Goal: Navigation & Orientation: Find specific page/section

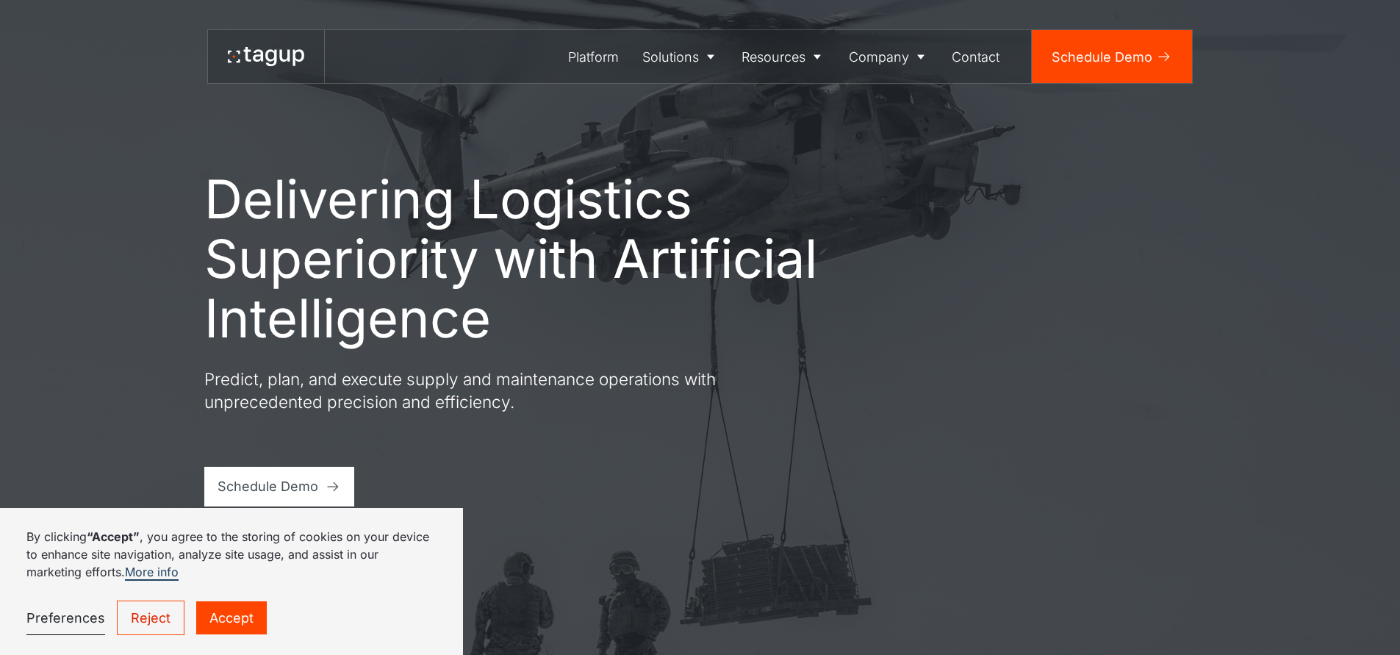
click at [226, 219] on h1 "Delivering Logistics Superiority with Artificial Intelligence" at bounding box center [512, 258] width 617 height 179
click at [211, 196] on h1 "Delivering Logistics Superiority with Artificial Intelligence" at bounding box center [512, 258] width 617 height 179
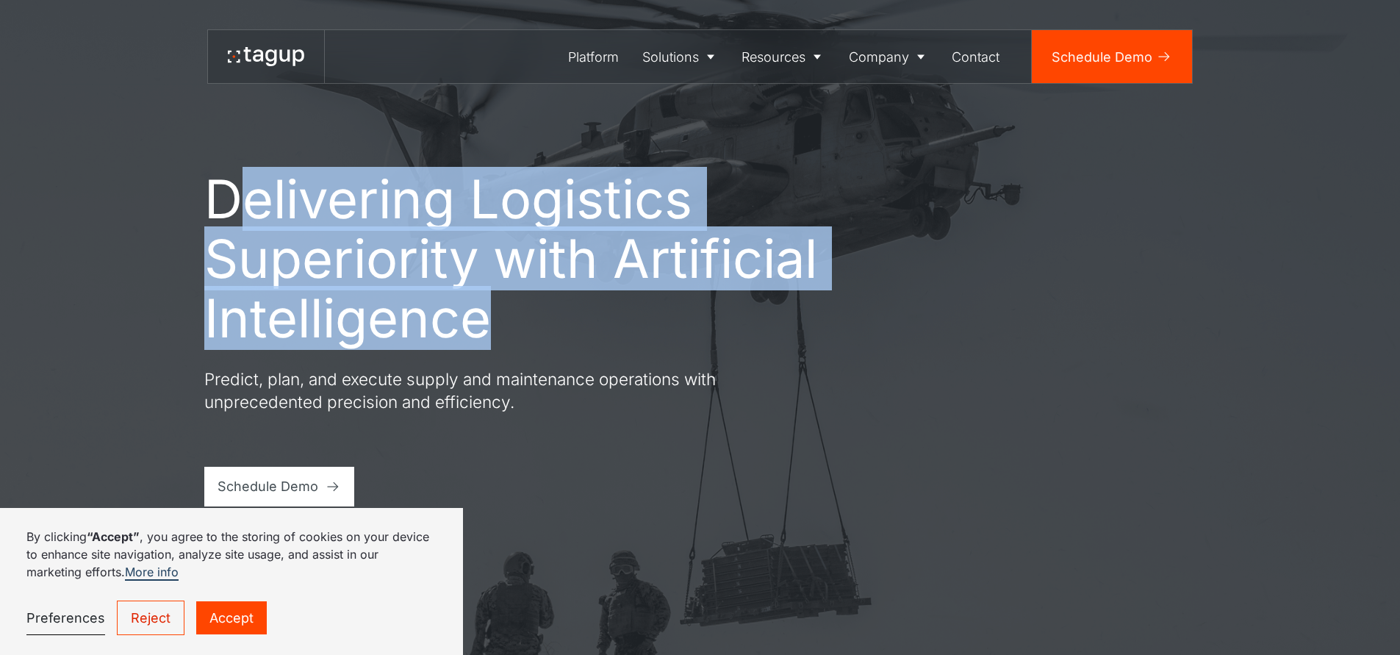
drag, startPoint x: 229, startPoint y: 201, endPoint x: 526, endPoint y: 309, distance: 316.6
click at [526, 309] on h1 "Delivering Logistics Superiority with Artificial Intelligence" at bounding box center [512, 258] width 617 height 179
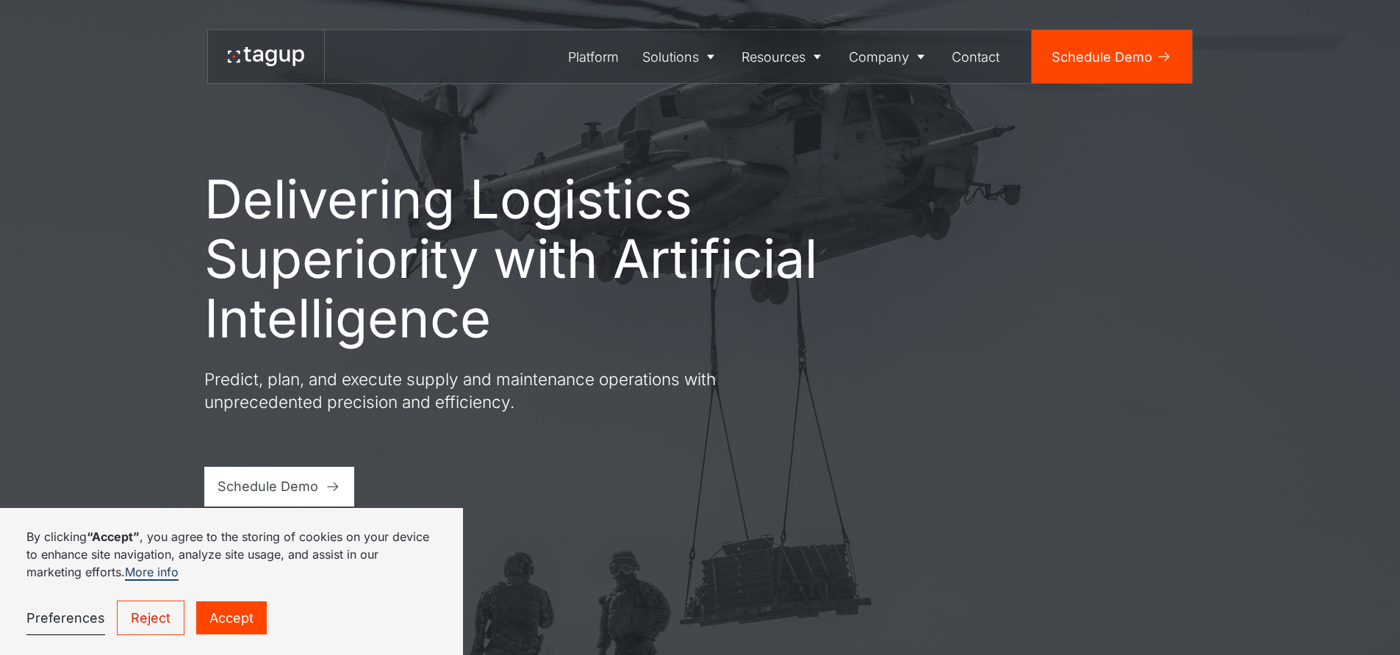
click at [526, 309] on h1 "Delivering Logistics Superiority with Artificial Intelligence" at bounding box center [512, 258] width 617 height 179
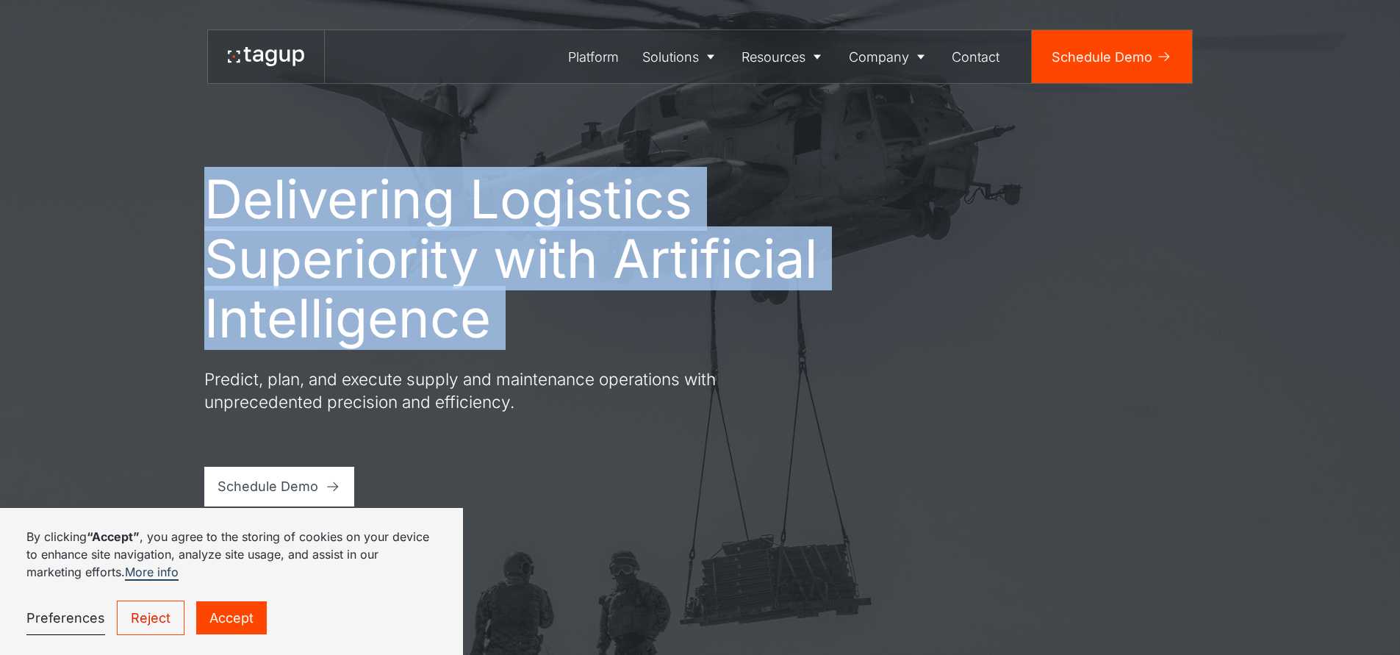
click at [496, 335] on h1 "Delivering Logistics Superiority with Artificial Intelligence" at bounding box center [512, 258] width 617 height 179
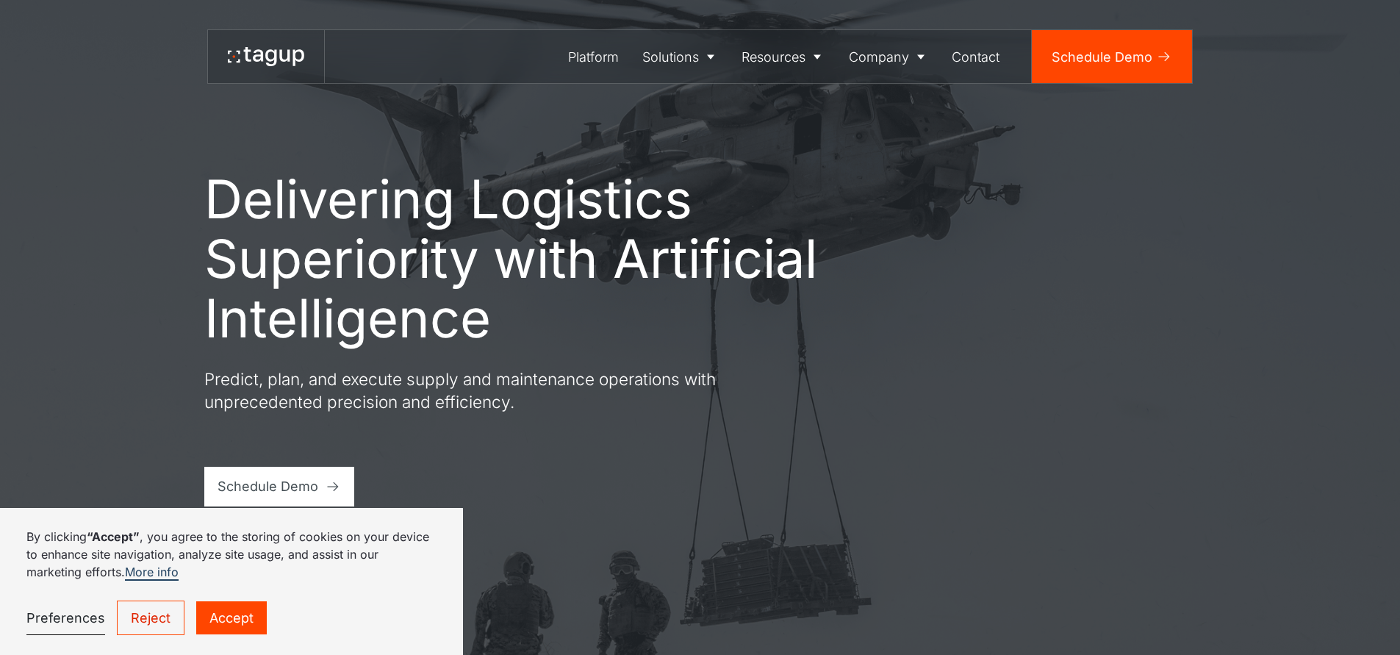
drag, startPoint x: 522, startPoint y: 342, endPoint x: 503, endPoint y: 336, distance: 20.0
click at [508, 337] on h1 "Delivering Logistics Superiority with Artificial Intelligence" at bounding box center [512, 258] width 617 height 179
drag, startPoint x: 406, startPoint y: 303, endPoint x: 384, endPoint y: 298, distance: 23.2
click at [393, 301] on h1 "Delivering Logistics Superiority with Artificial Intelligence" at bounding box center [512, 258] width 617 height 179
drag, startPoint x: 344, startPoint y: 278, endPoint x: 306, endPoint y: 262, distance: 41.2
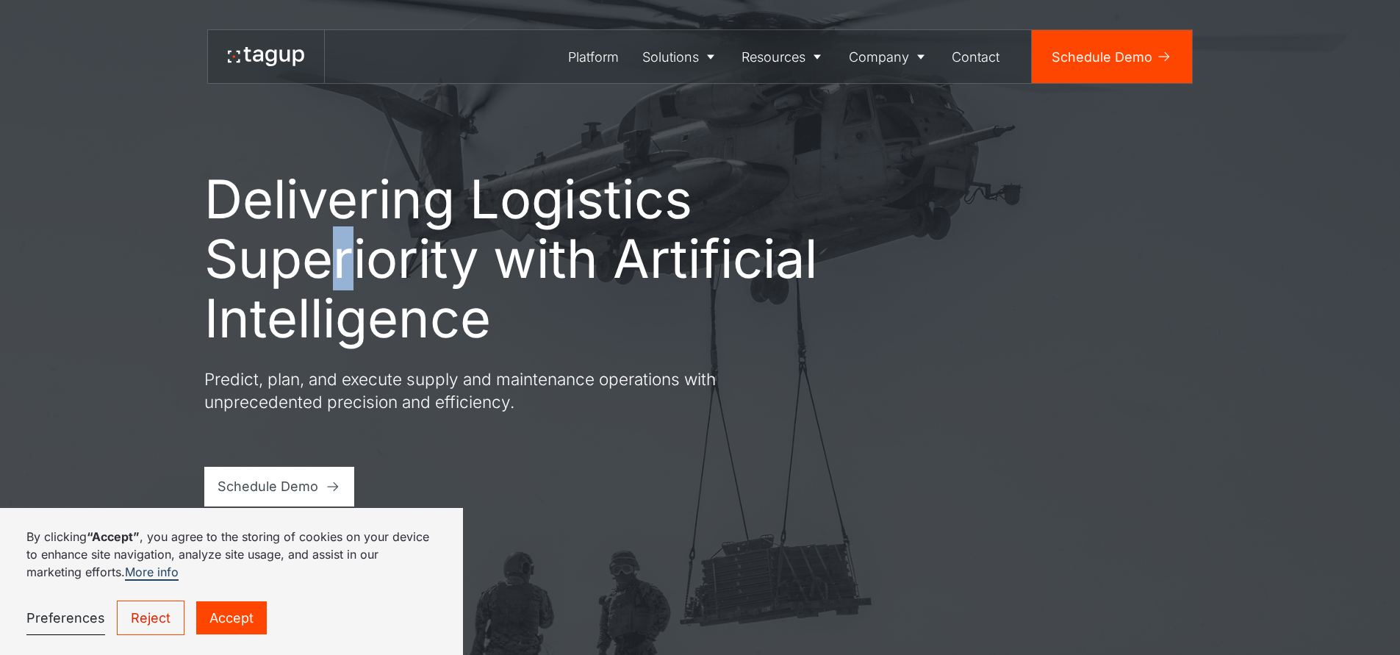
click at [306, 262] on h1 "Delivering Logistics Superiority with Artificial Intelligence" at bounding box center [512, 258] width 617 height 179
click at [267, 245] on h1 "Delivering Logistics Superiority with Artificial Intelligence" at bounding box center [512, 258] width 617 height 179
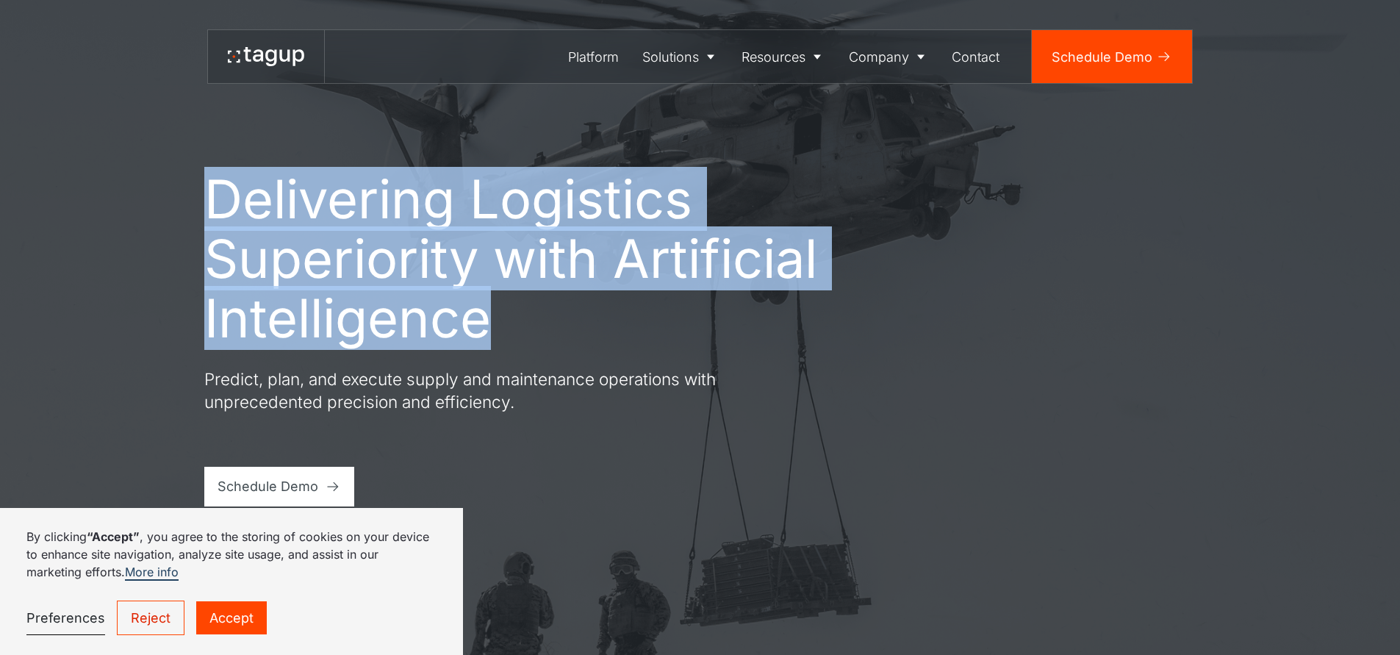
drag, startPoint x: 204, startPoint y: 191, endPoint x: 561, endPoint y: 324, distance: 381.8
click at [561, 324] on h1 "Delivering Logistics Superiority with Artificial Intelligence" at bounding box center [512, 258] width 617 height 179
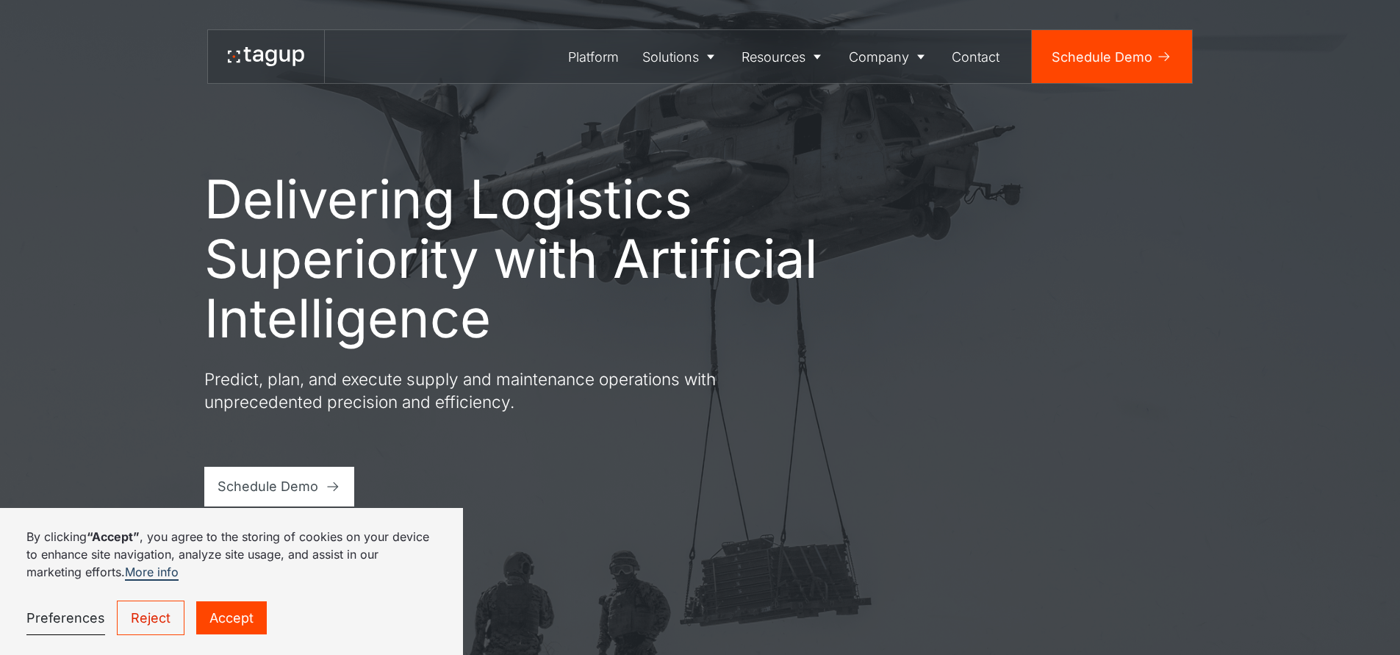
click at [635, 349] on div "Delivering Logistics Superiority with Artificial Intelligence Predict, plan, an…" at bounding box center [512, 337] width 617 height 337
